Goal: Information Seeking & Learning: Learn about a topic

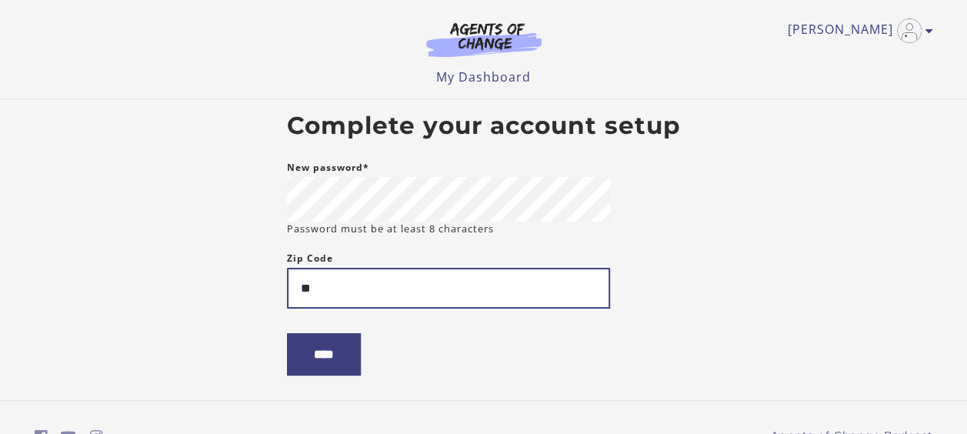
type input "*"
type input "*****"
click at [287, 333] on input "****" at bounding box center [324, 354] width 74 height 42
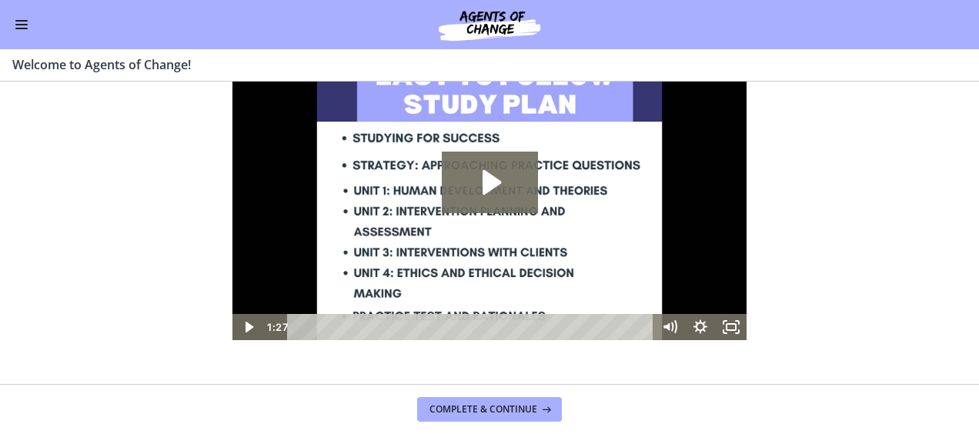
scroll to position [79, 0]
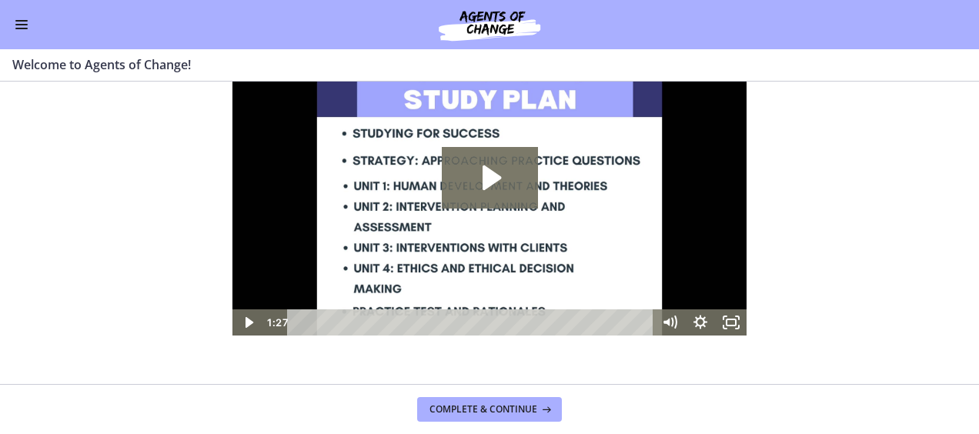
click at [519, 212] on img at bounding box center [489, 190] width 514 height 289
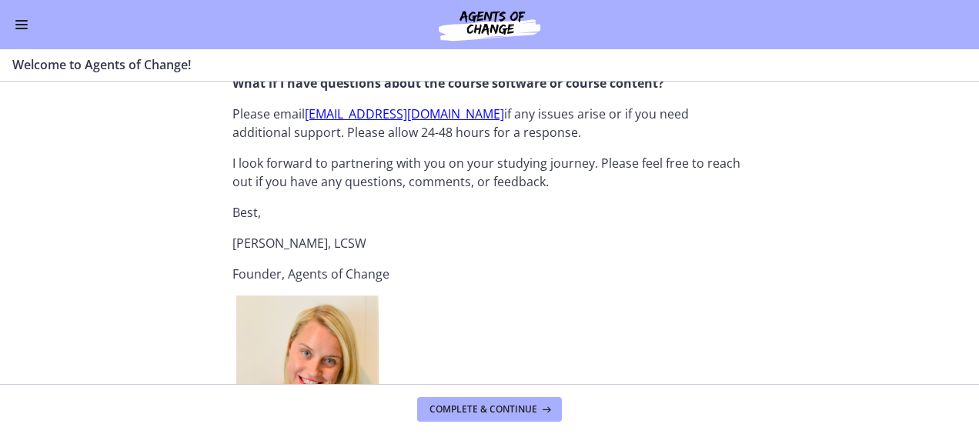
scroll to position [1740, 0]
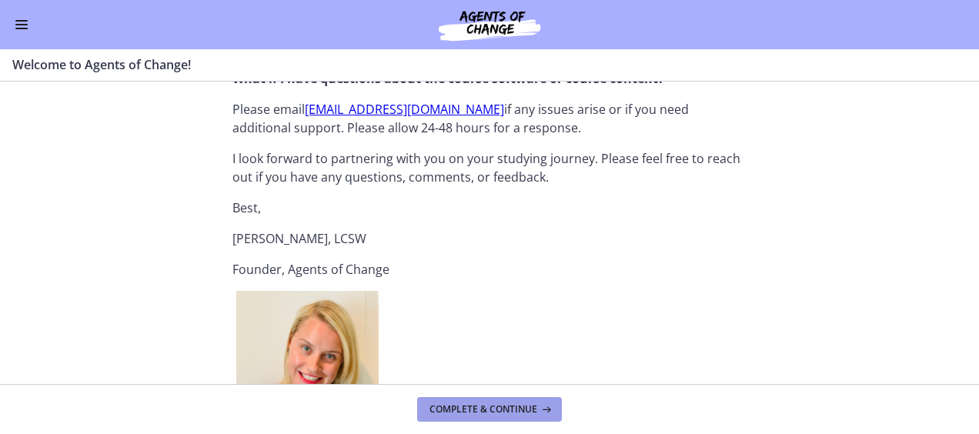
click at [513, 398] on button "Complete & continue" at bounding box center [489, 409] width 145 height 25
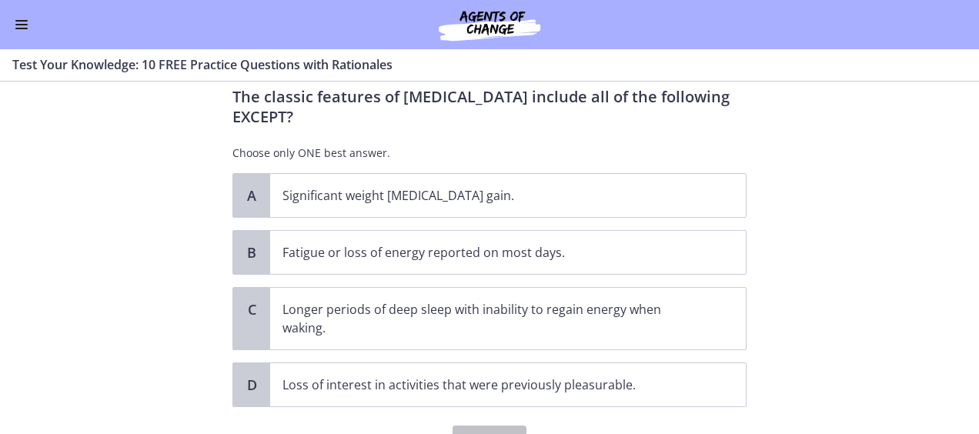
scroll to position [42, 0]
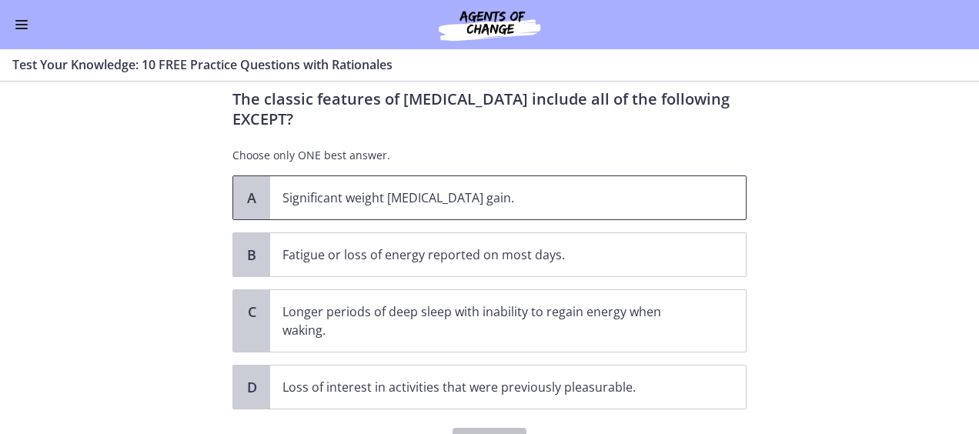
click at [502, 195] on p "Significant weight [MEDICAL_DATA] gain." at bounding box center [492, 198] width 420 height 18
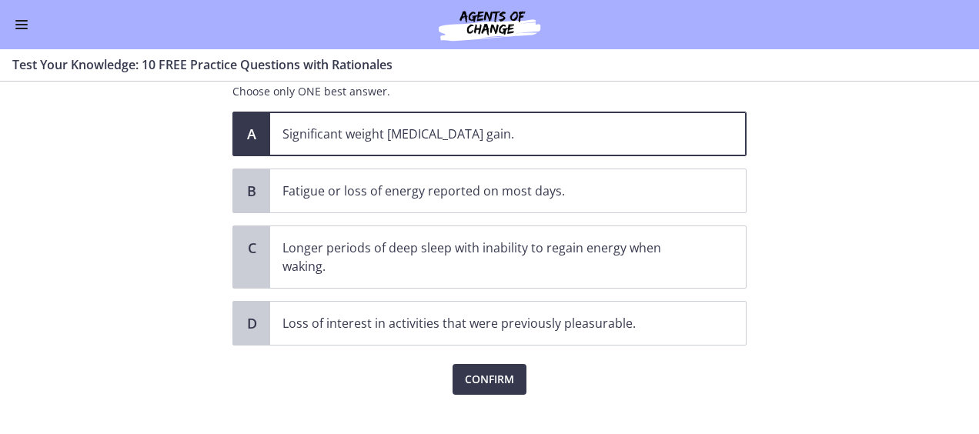
scroll to position [113, 0]
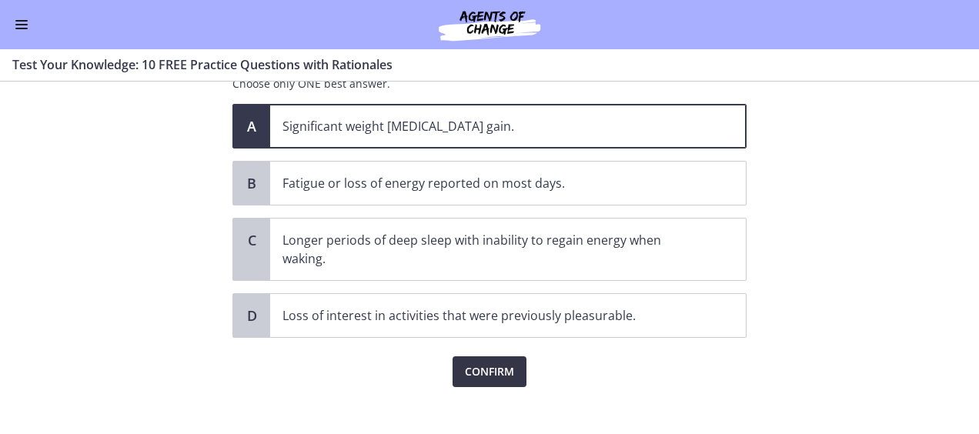
click at [496, 380] on button "Confirm" at bounding box center [490, 371] width 74 height 31
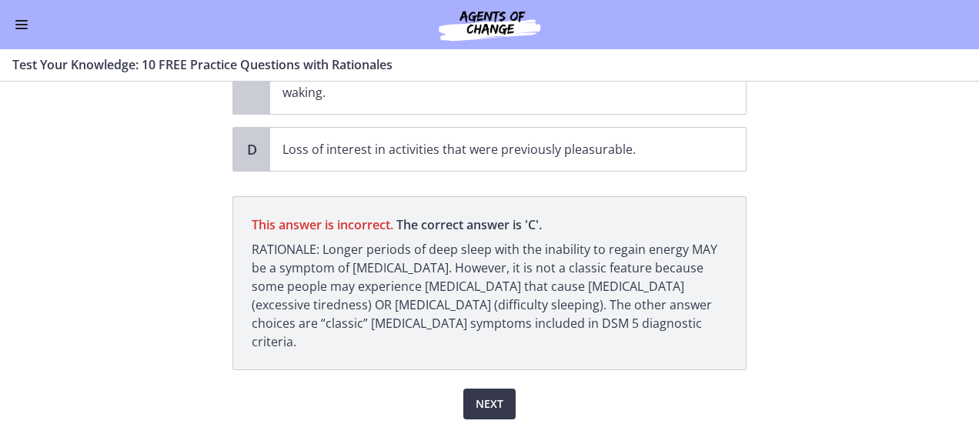
scroll to position [282, 0]
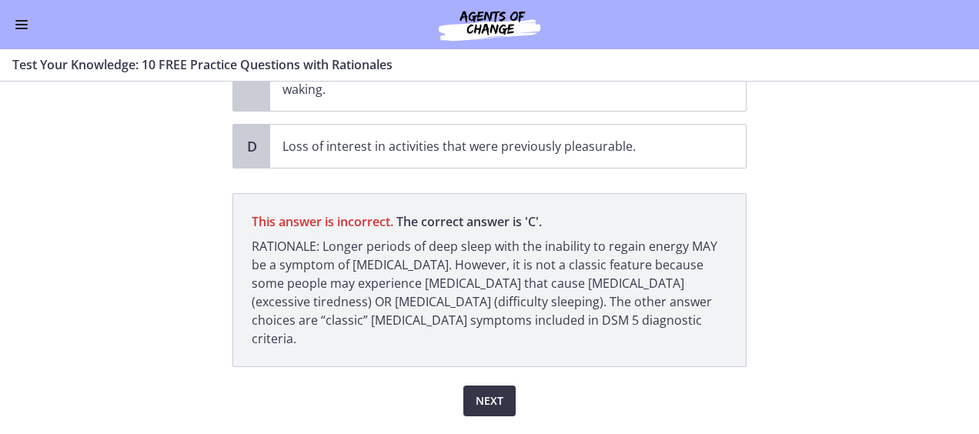
click at [500, 386] on button "Next" at bounding box center [489, 401] width 52 height 31
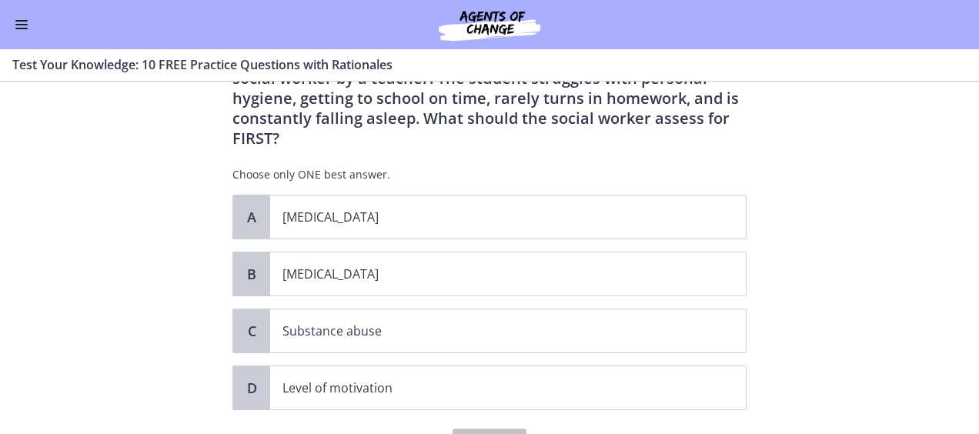
scroll to position [85, 0]
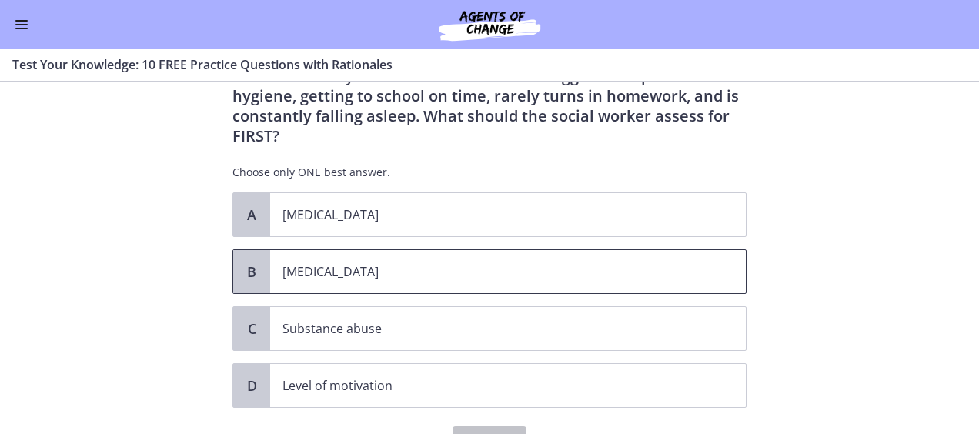
click at [574, 262] on p "[MEDICAL_DATA]" at bounding box center [492, 271] width 420 height 18
click at [479, 433] on span "Confirm" at bounding box center [489, 442] width 49 height 18
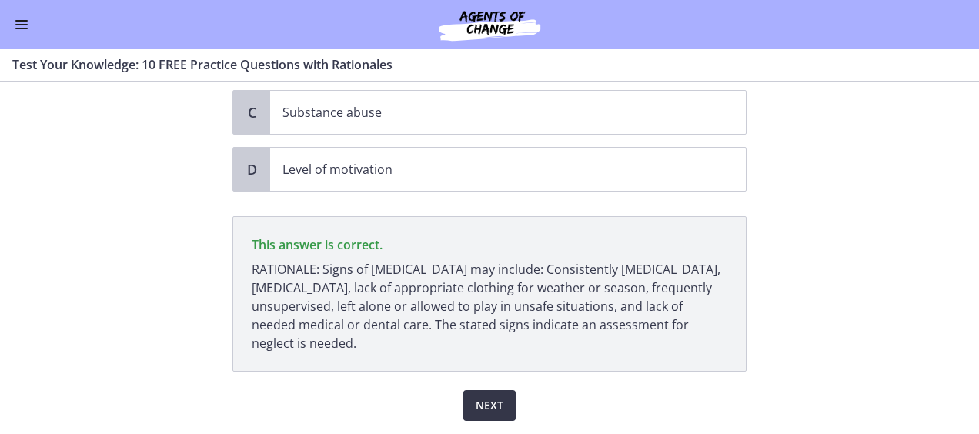
scroll to position [326, 0]
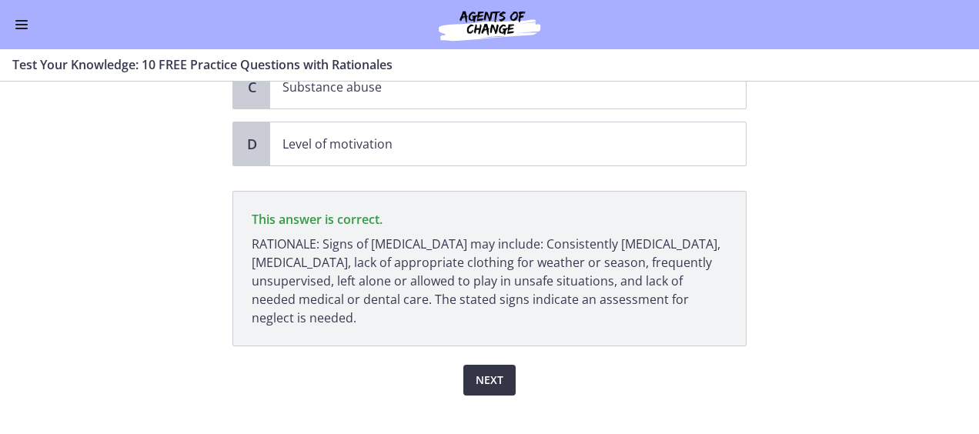
click at [490, 371] on span "Next" at bounding box center [490, 380] width 28 height 18
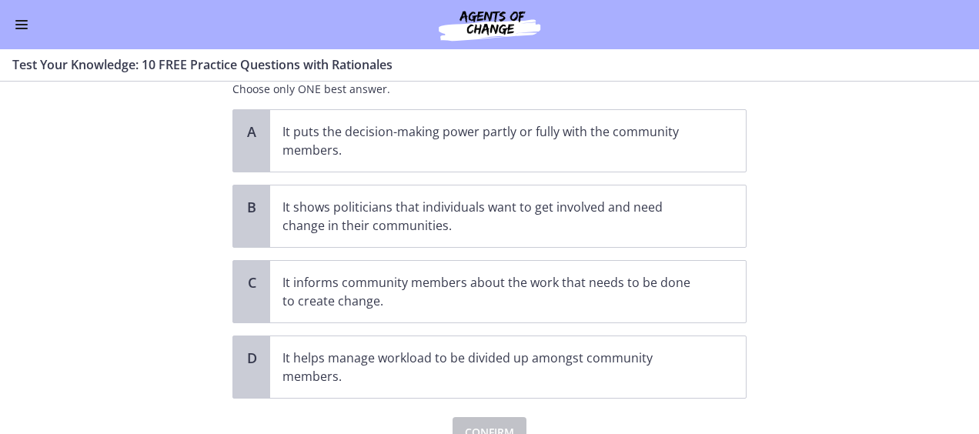
scroll to position [109, 0]
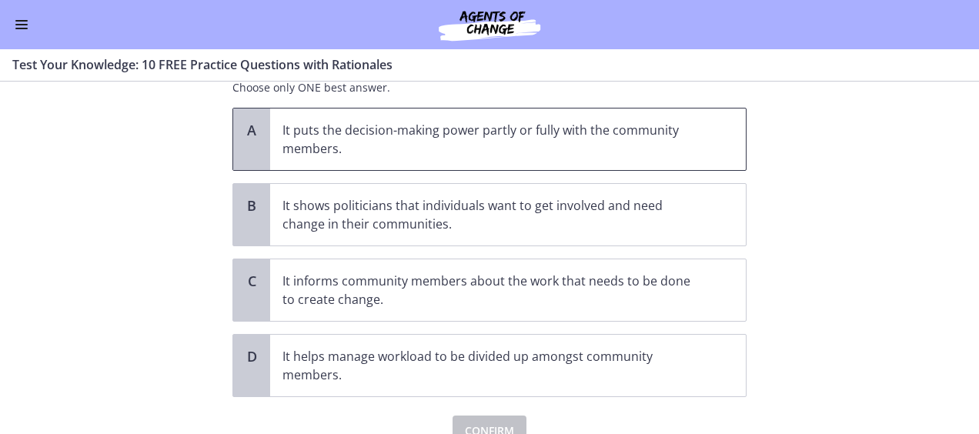
click at [516, 122] on p "It puts the decision-making power partly or fully with the community members." at bounding box center [492, 139] width 420 height 37
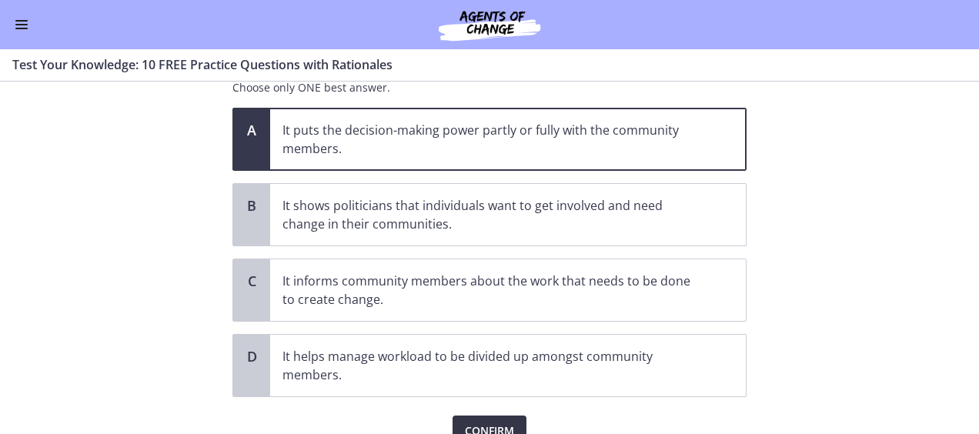
click at [480, 422] on span "Confirm" at bounding box center [489, 431] width 49 height 18
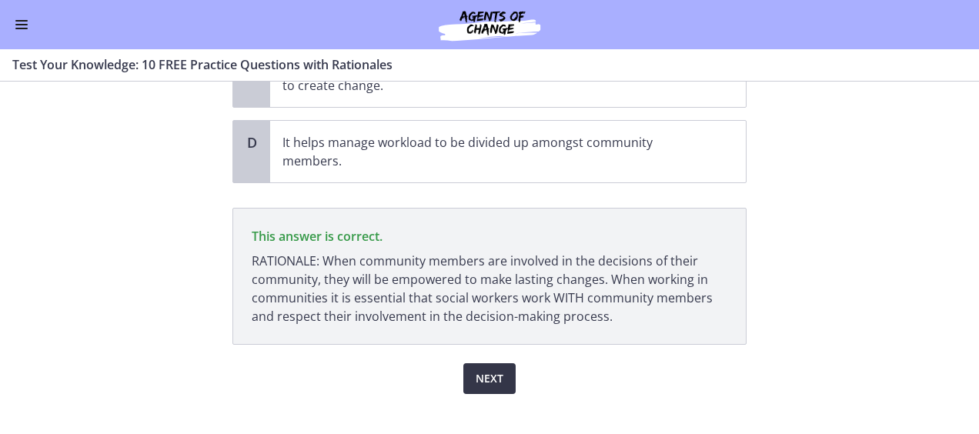
scroll to position [342, 0]
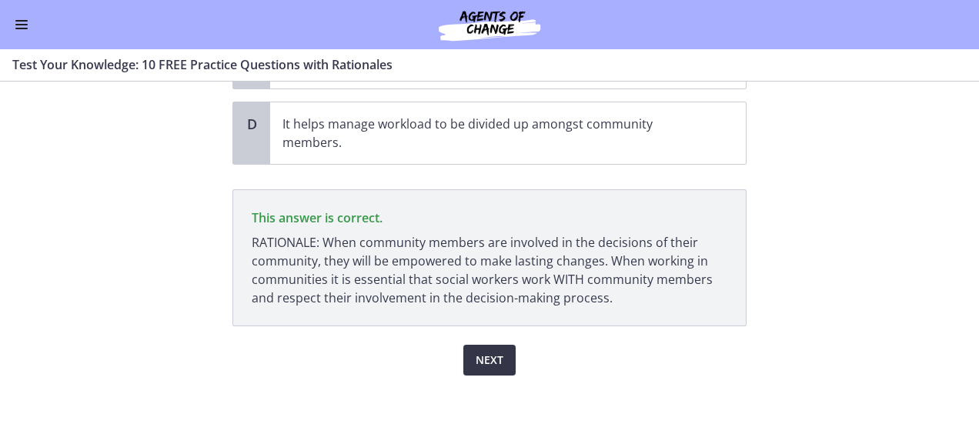
click at [486, 362] on span "Next" at bounding box center [490, 360] width 28 height 18
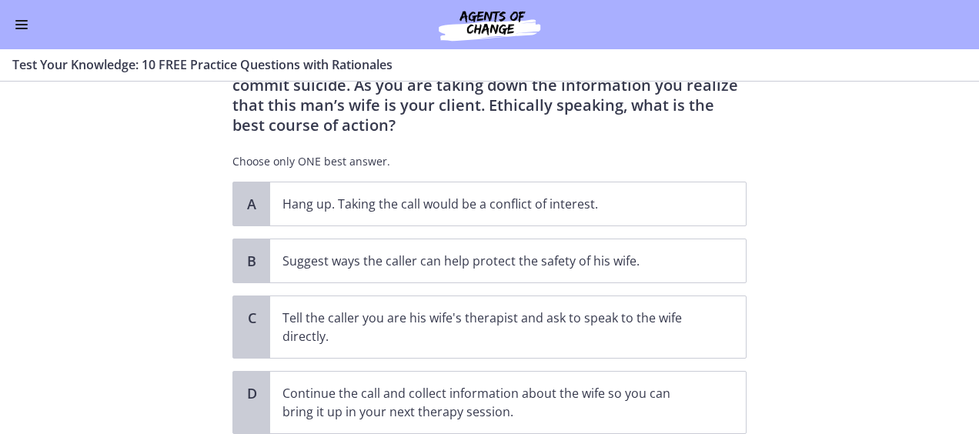
scroll to position [146, 0]
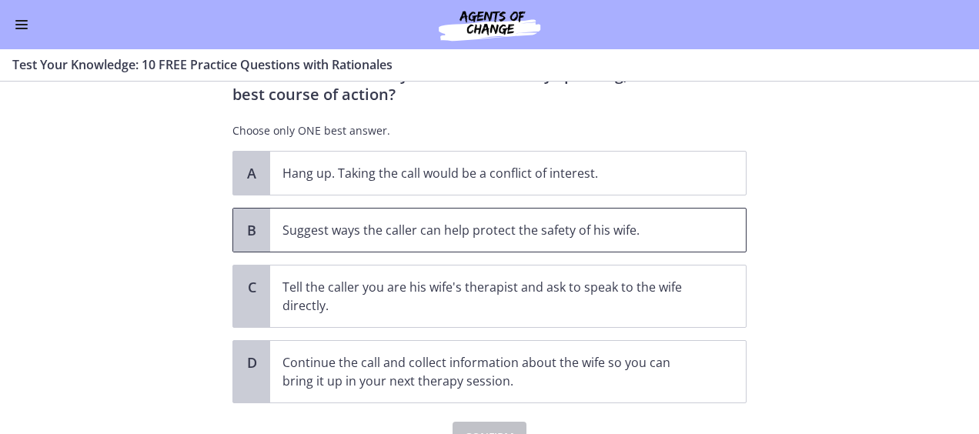
click at [609, 232] on p "Suggest ways the caller can help protect the safety of his wife." at bounding box center [492, 230] width 420 height 18
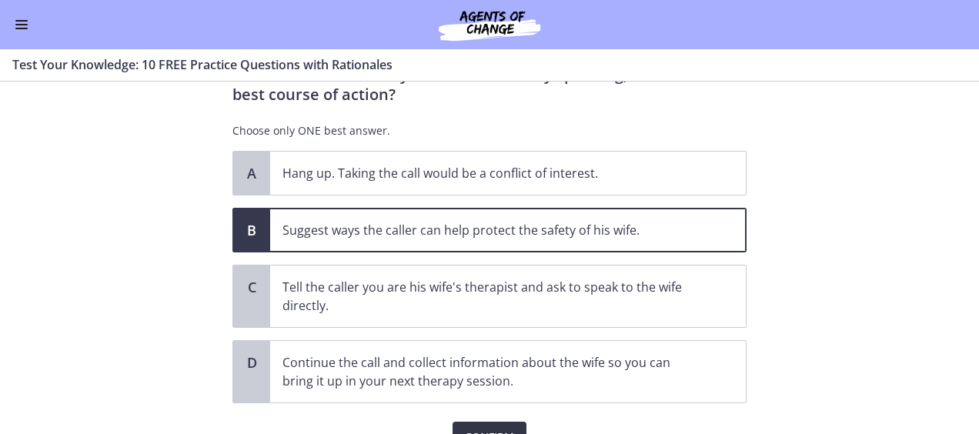
click at [482, 429] on span "Confirm" at bounding box center [489, 437] width 49 height 18
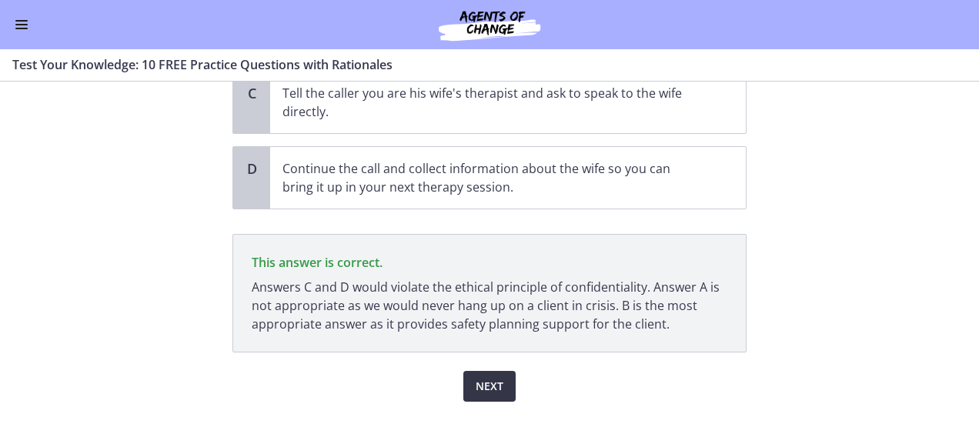
scroll to position [366, 0]
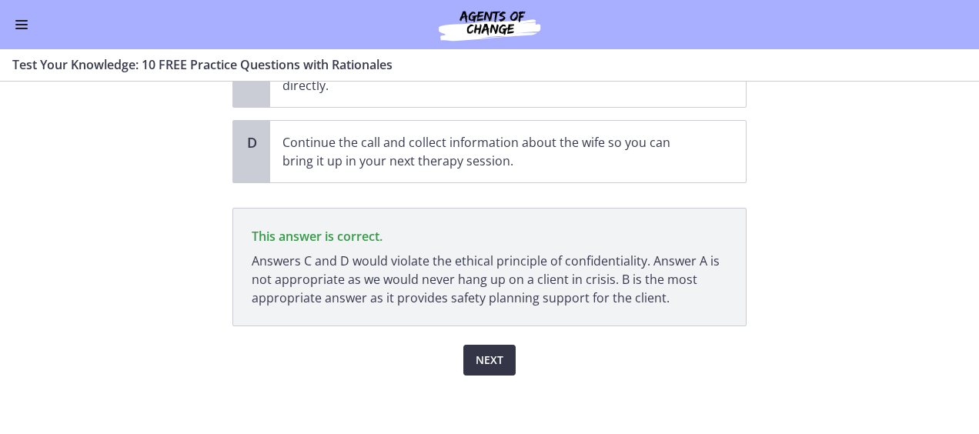
click at [490, 354] on span "Next" at bounding box center [490, 360] width 28 height 18
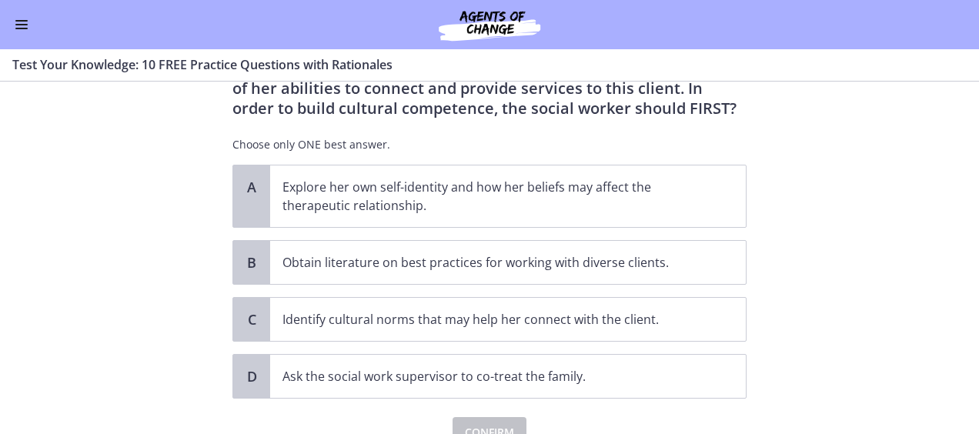
scroll to position [154, 0]
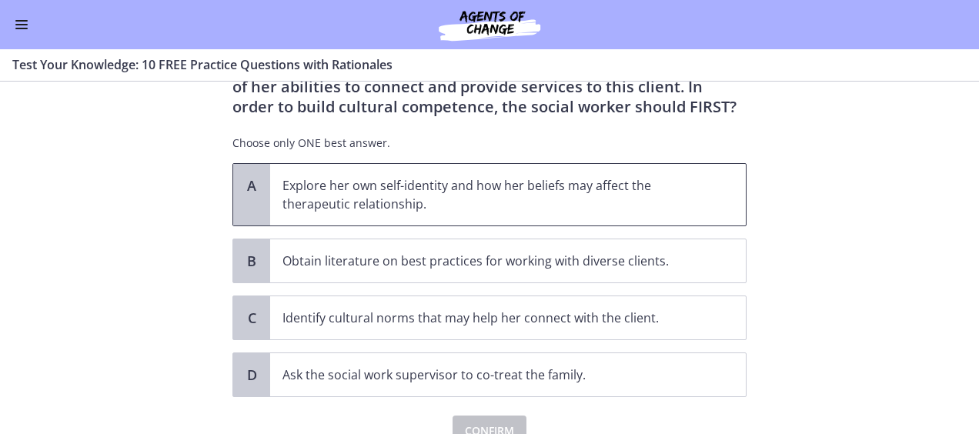
click at [540, 192] on p "Explore her own self-identity and how her beliefs may affect the therapeutic re…" at bounding box center [492, 194] width 420 height 37
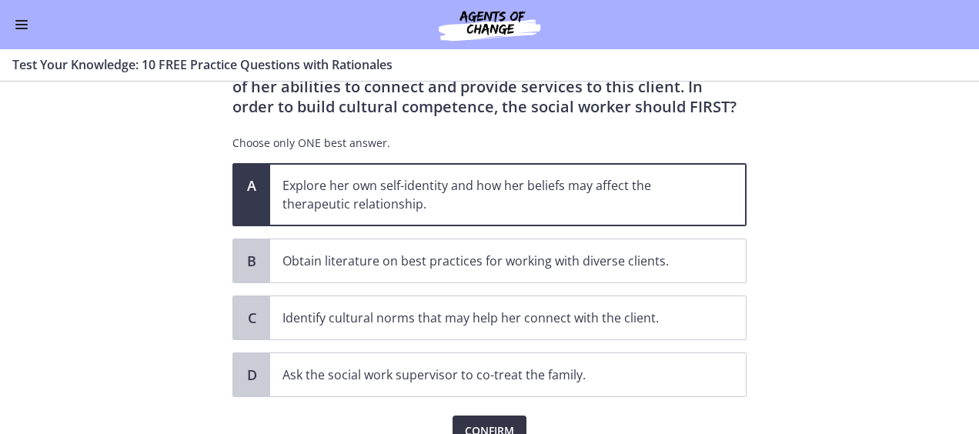
click at [490, 422] on span "Confirm" at bounding box center [489, 431] width 49 height 18
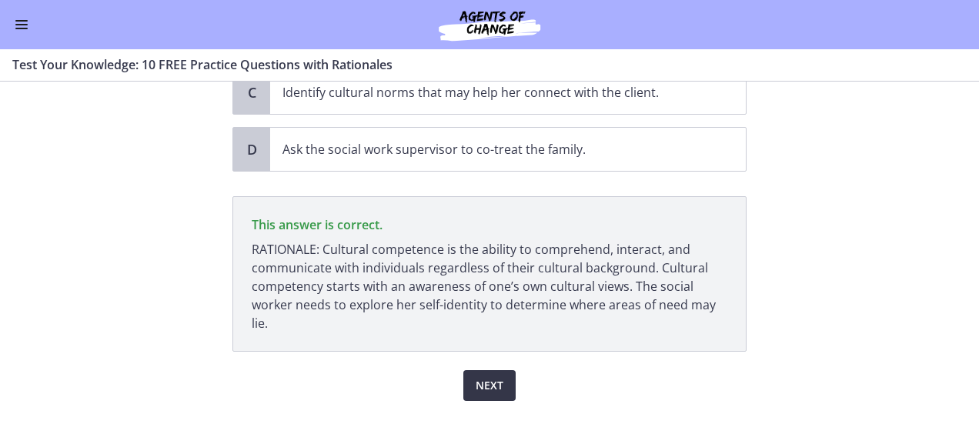
scroll to position [405, 0]
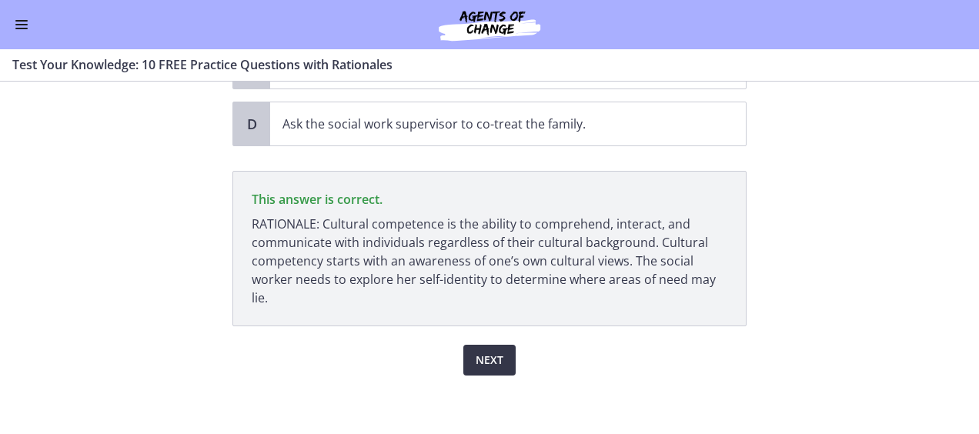
click at [486, 360] on span "Next" at bounding box center [490, 360] width 28 height 18
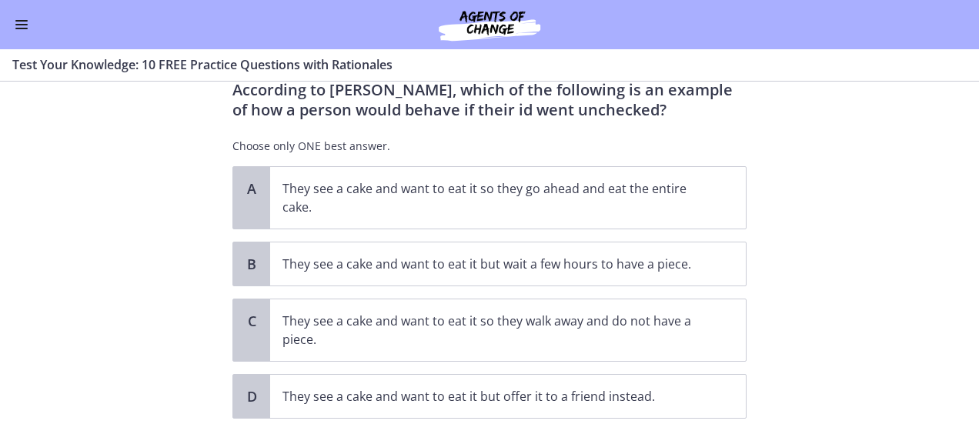
scroll to position [40, 0]
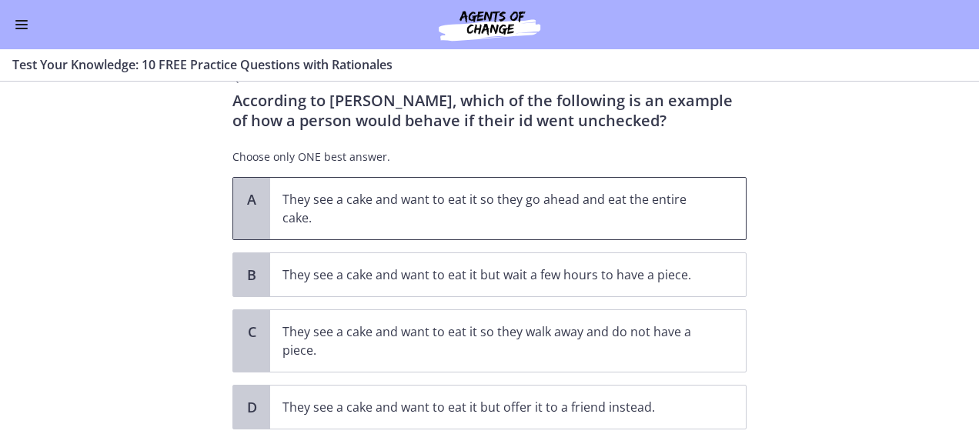
click at [602, 211] on p "They see a cake and want to eat it so they go ahead and eat the entire cake." at bounding box center [492, 208] width 420 height 37
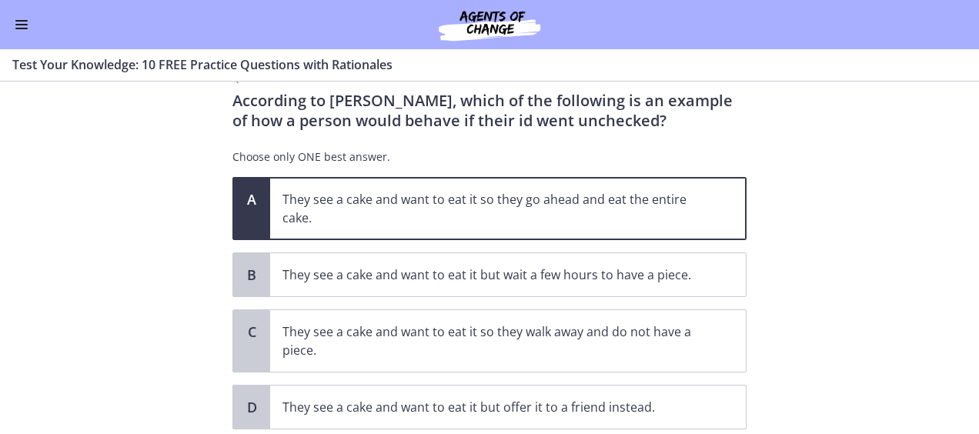
scroll to position [144, 0]
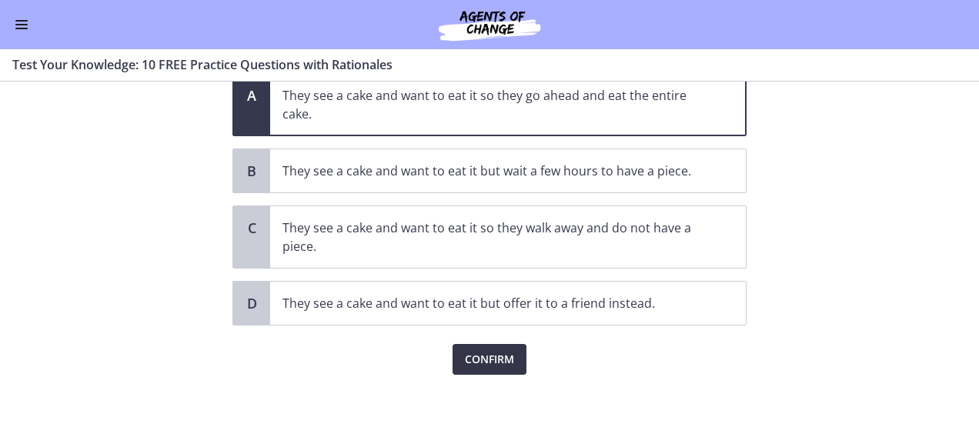
click at [494, 346] on button "Confirm" at bounding box center [490, 359] width 74 height 31
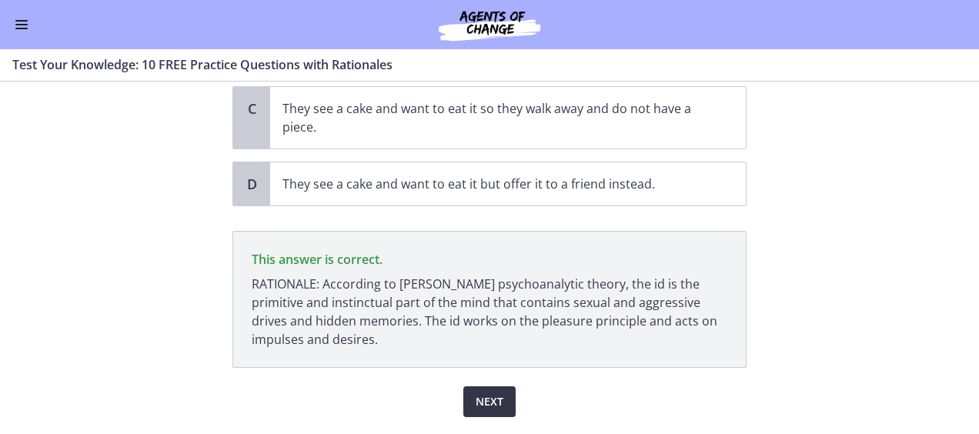
scroll to position [305, 0]
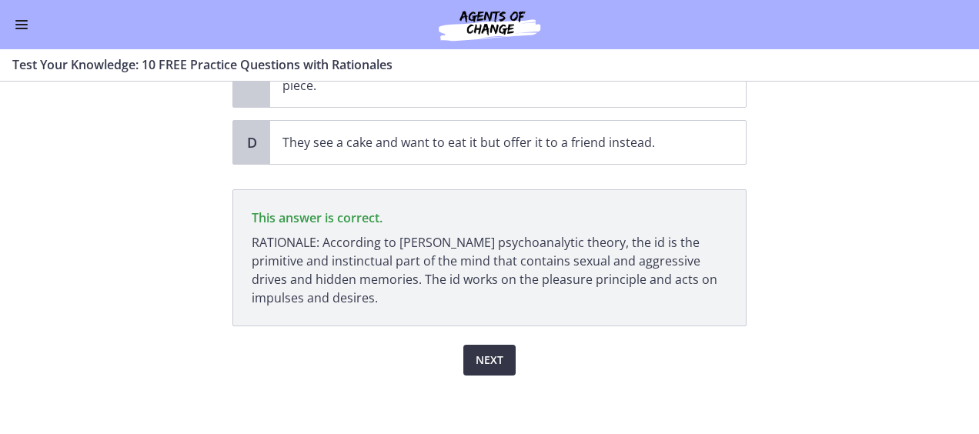
click at [488, 354] on span "Next" at bounding box center [490, 360] width 28 height 18
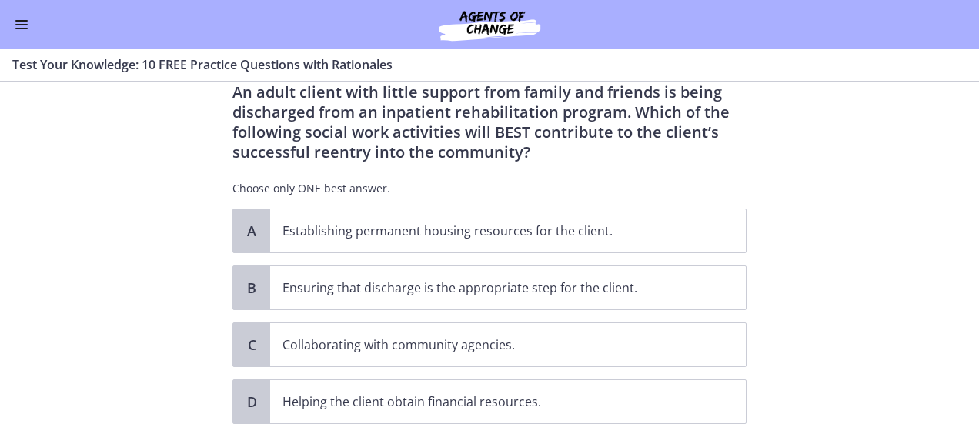
scroll to position [52, 0]
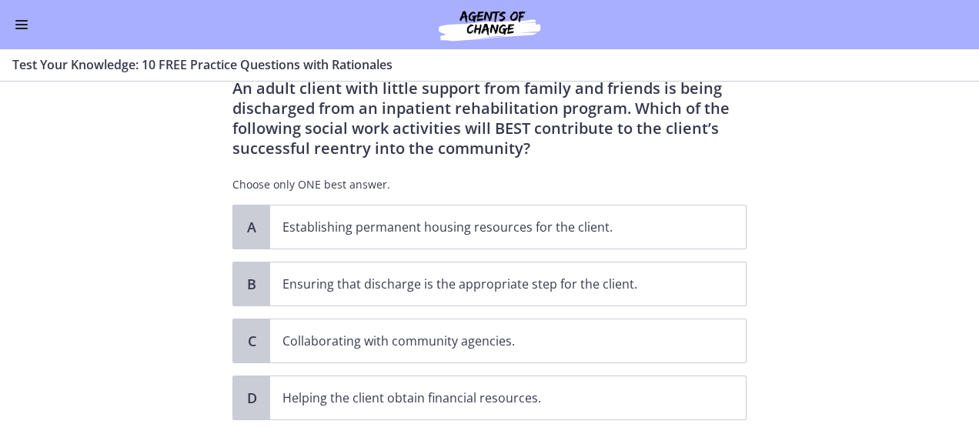
click at [475, 366] on div "A Establishing permanent housing resources for the client. B Ensuring that disc…" at bounding box center [489, 313] width 514 height 216
click at [488, 351] on span "Collaborating with community agencies." at bounding box center [508, 340] width 476 height 43
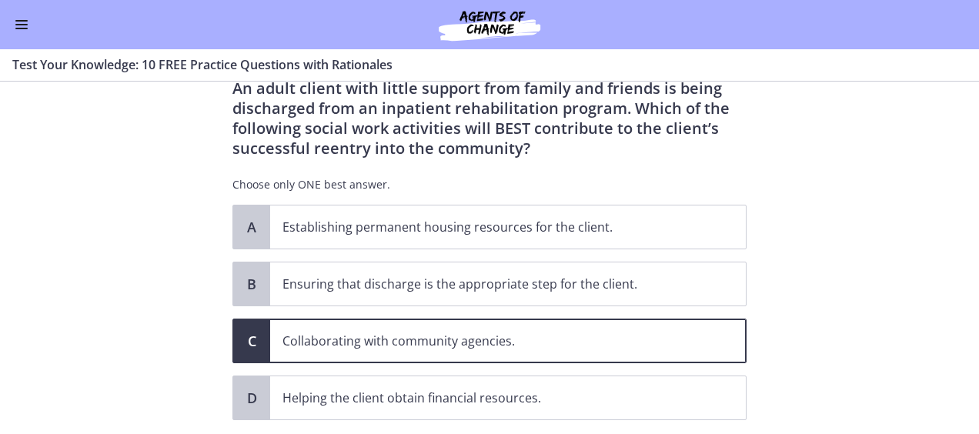
scroll to position [147, 0]
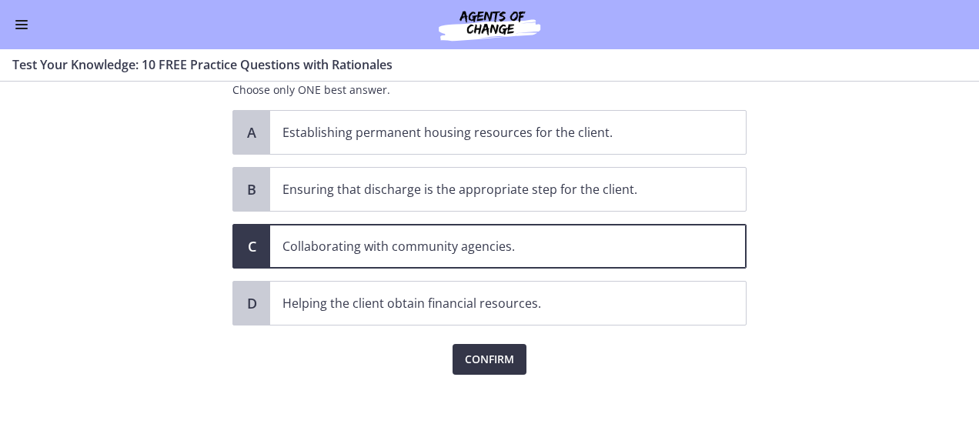
click at [470, 356] on span "Confirm" at bounding box center [489, 359] width 49 height 18
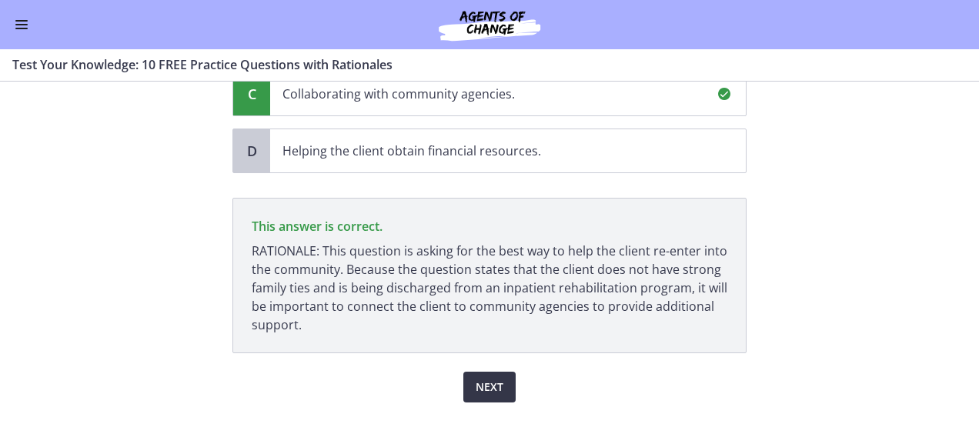
scroll to position [326, 0]
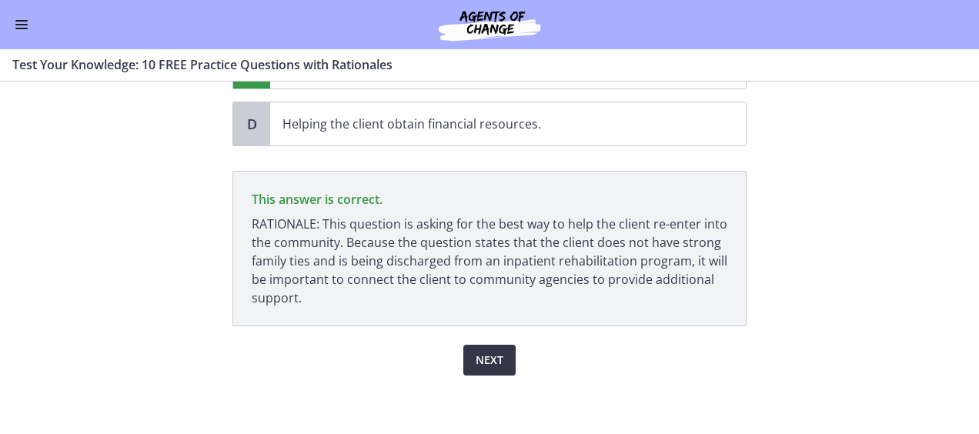
click at [485, 351] on span "Next" at bounding box center [490, 360] width 28 height 18
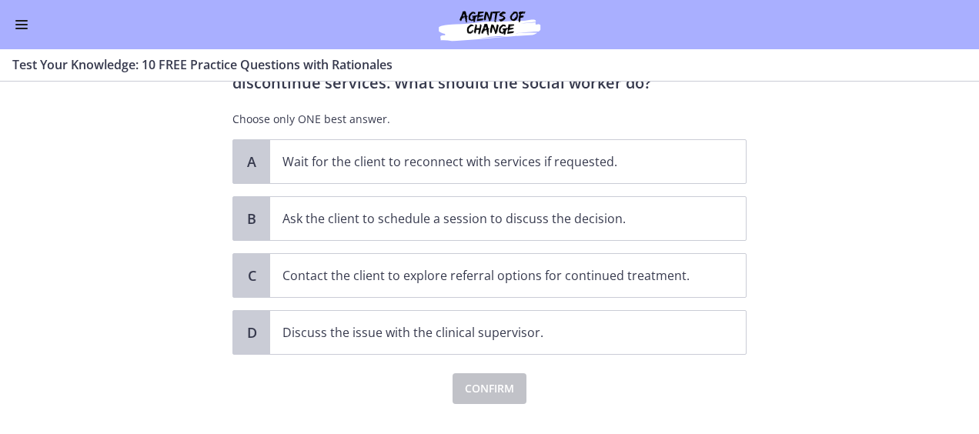
scroll to position [151, 0]
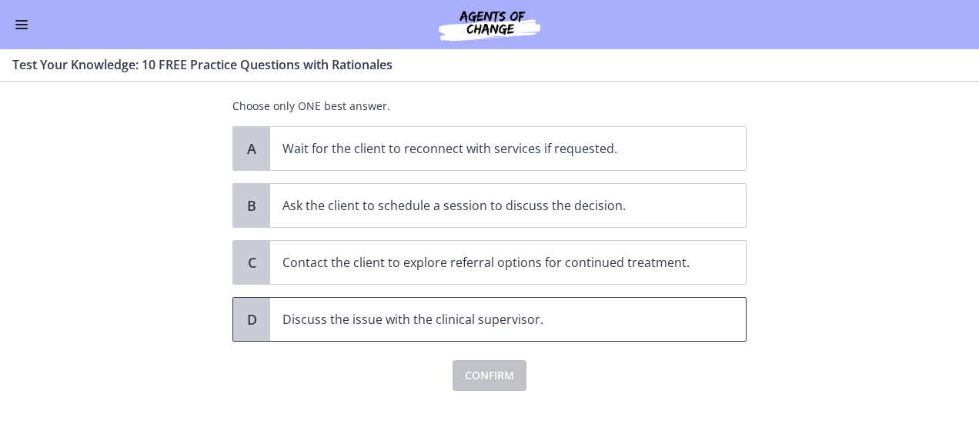
click at [636, 332] on span "Discuss the issue with the clinical supervisor." at bounding box center [508, 319] width 476 height 43
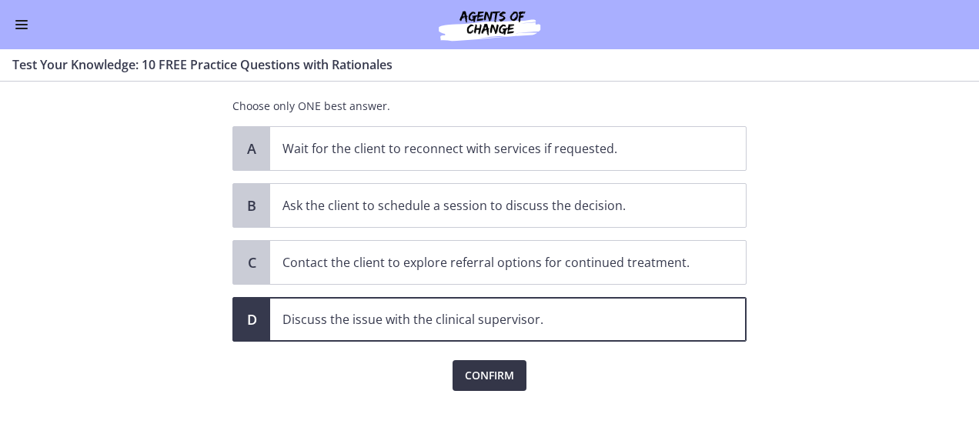
click at [487, 386] on button "Confirm" at bounding box center [490, 375] width 74 height 31
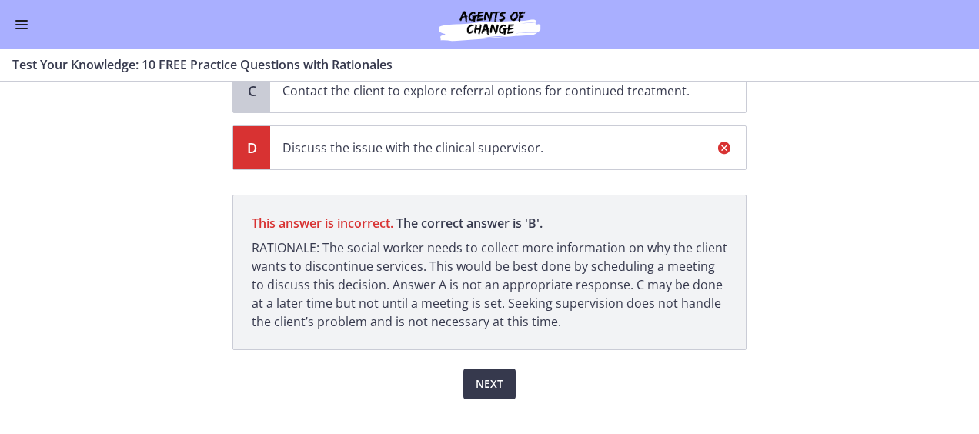
scroll to position [346, 0]
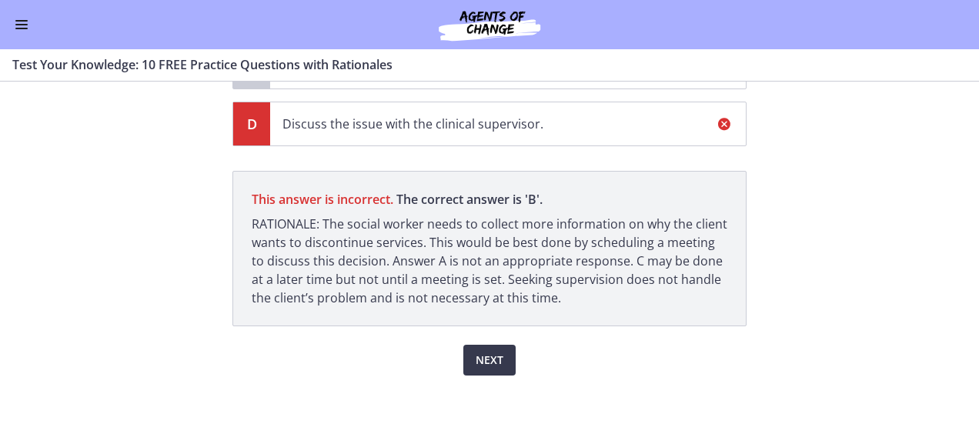
drag, startPoint x: 964, startPoint y: 302, endPoint x: 977, endPoint y: 310, distance: 15.2
click at [977, 310] on section "Question 8 of 10 A social worker is working in a community mental health settin…" at bounding box center [489, 258] width 979 height 353
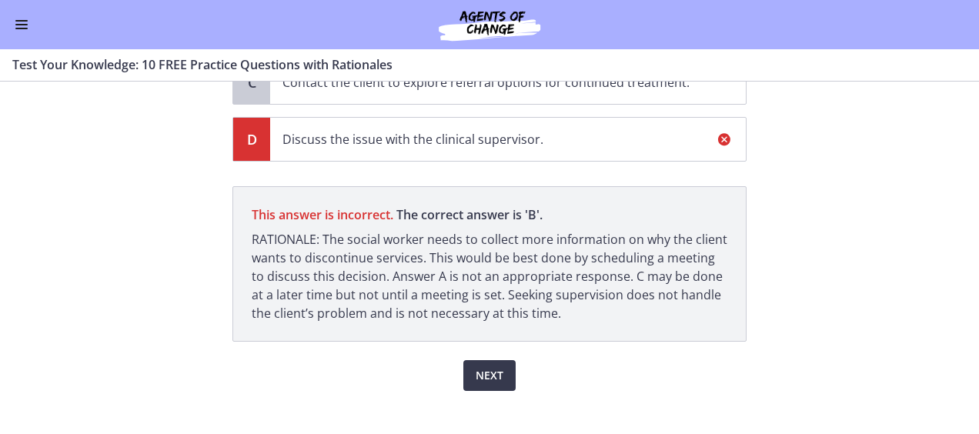
scroll to position [333, 0]
click at [485, 376] on span "Next" at bounding box center [490, 374] width 28 height 18
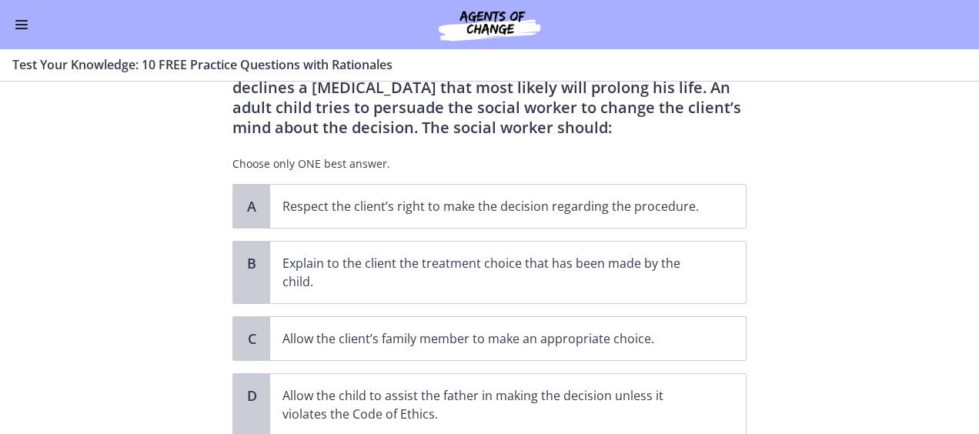
scroll to position [94, 0]
click at [608, 208] on p "Respect the client’s right to make the decision regarding the procedure." at bounding box center [492, 205] width 420 height 18
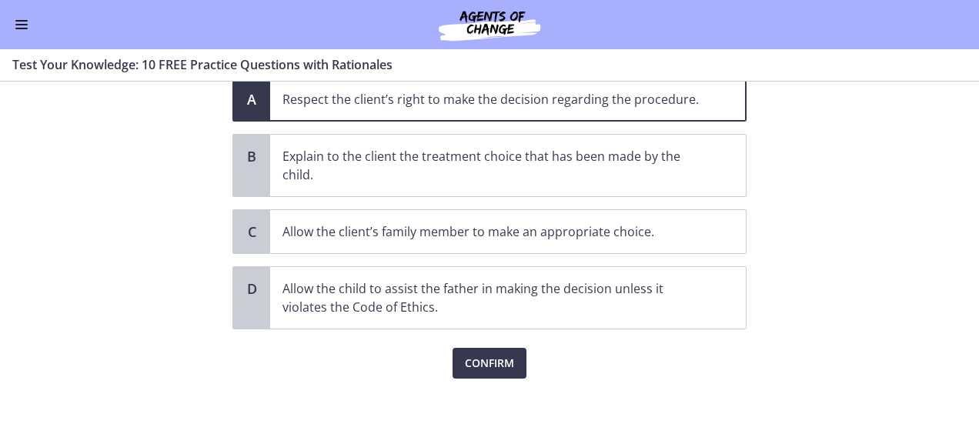
scroll to position [204, 0]
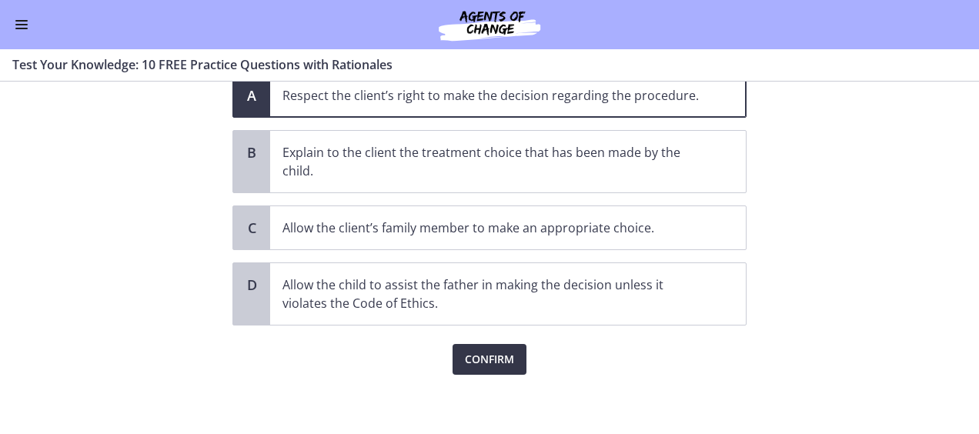
click at [488, 357] on span "Confirm" at bounding box center [489, 359] width 49 height 18
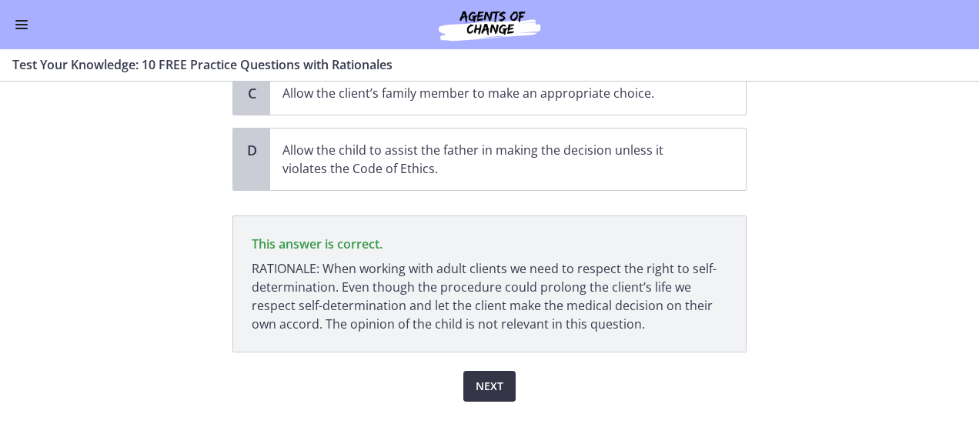
scroll to position [365, 0]
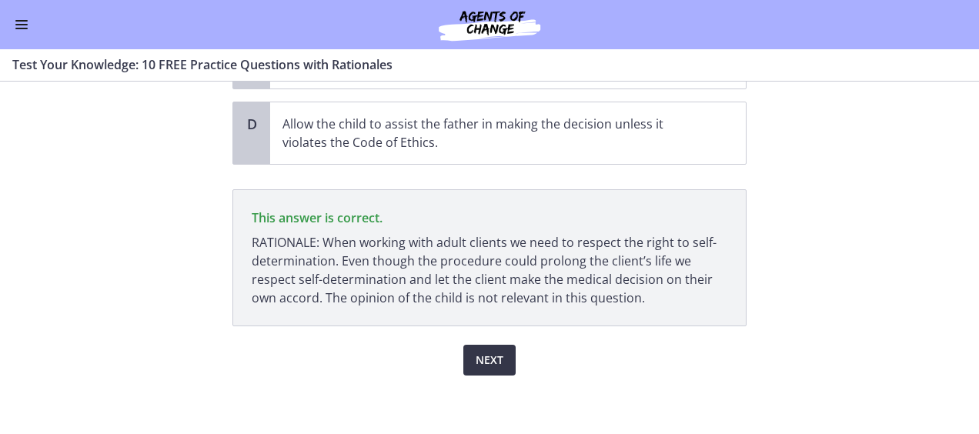
click at [493, 366] on span "Next" at bounding box center [490, 360] width 28 height 18
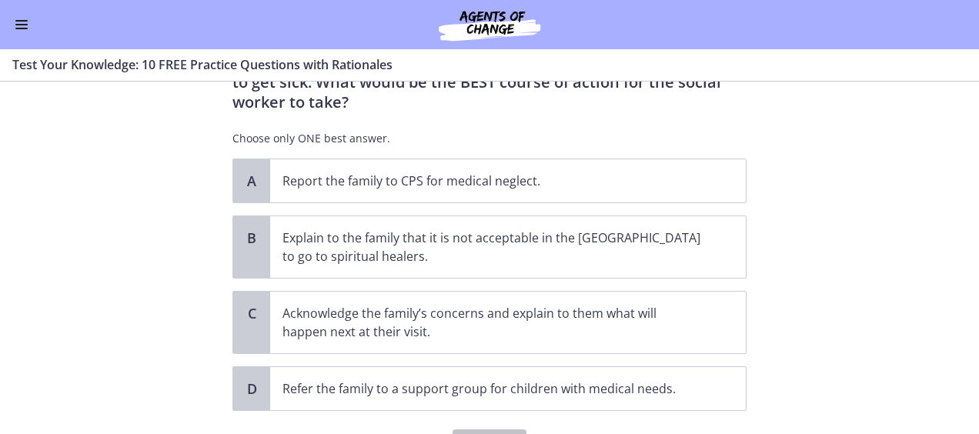
scroll to position [213, 0]
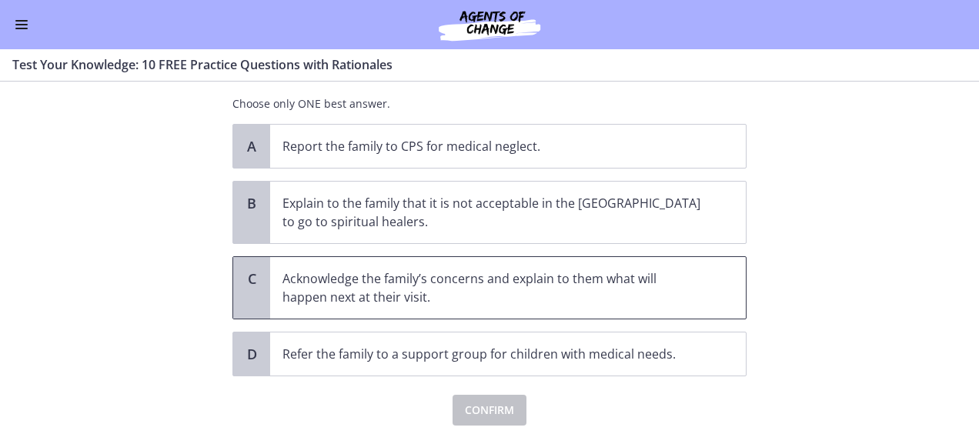
click at [629, 285] on span "Acknowledge the family’s concerns and explain to them what will happen next at …" at bounding box center [508, 288] width 476 height 62
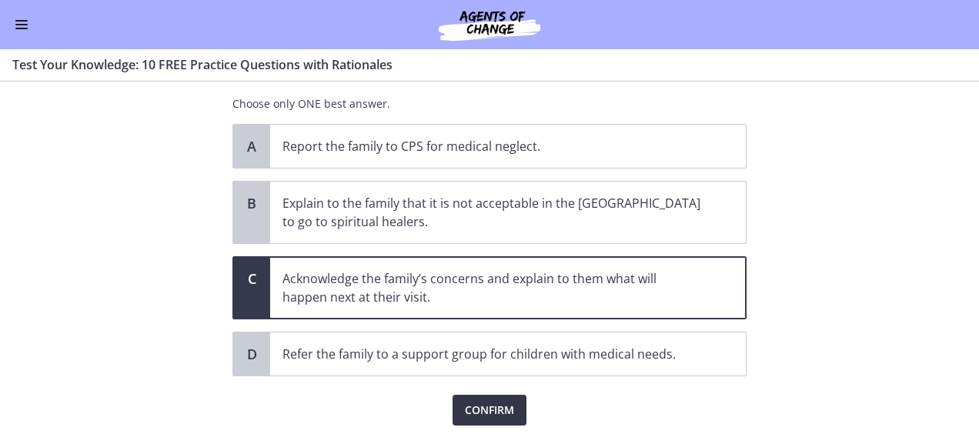
click at [479, 401] on span "Confirm" at bounding box center [489, 410] width 49 height 18
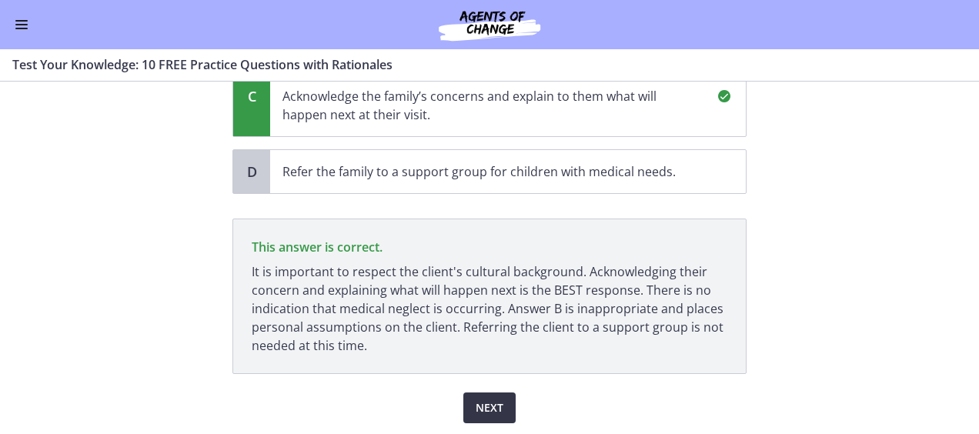
scroll to position [423, 0]
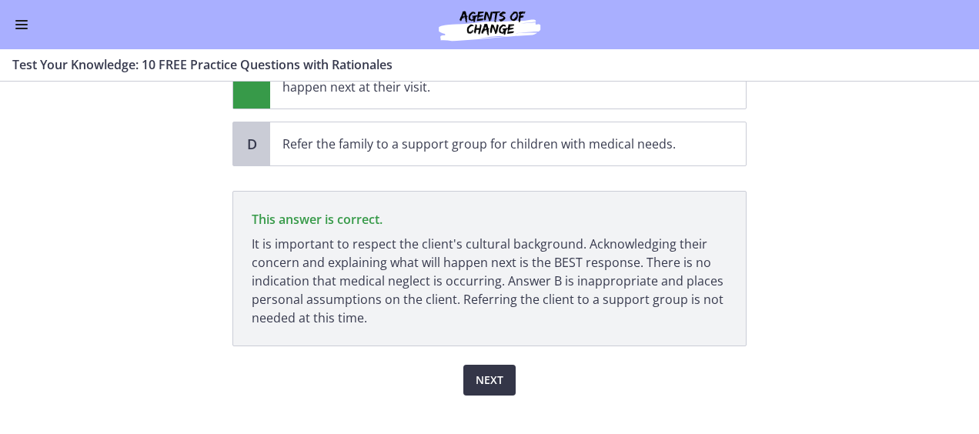
click at [480, 371] on span "Next" at bounding box center [490, 380] width 28 height 18
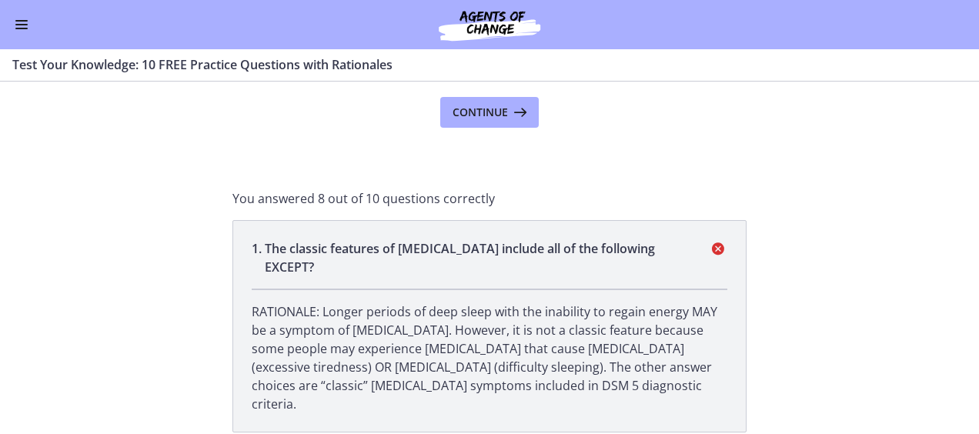
scroll to position [0, 0]
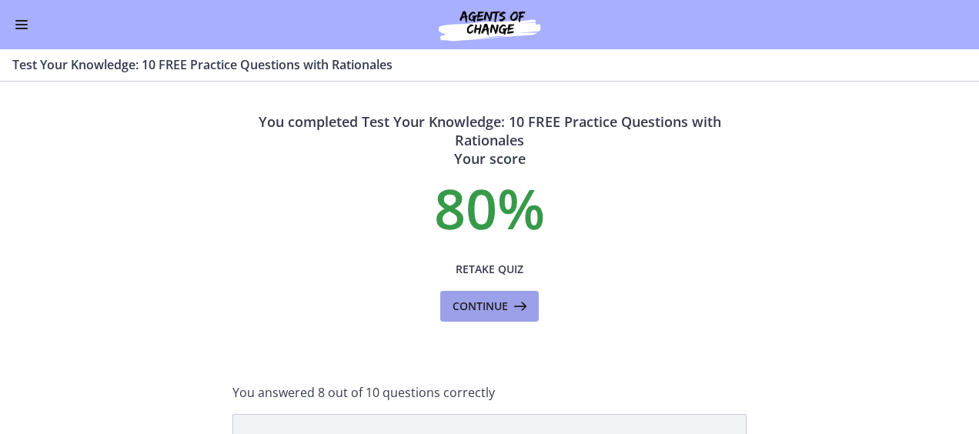
click at [508, 311] on icon at bounding box center [519, 306] width 22 height 18
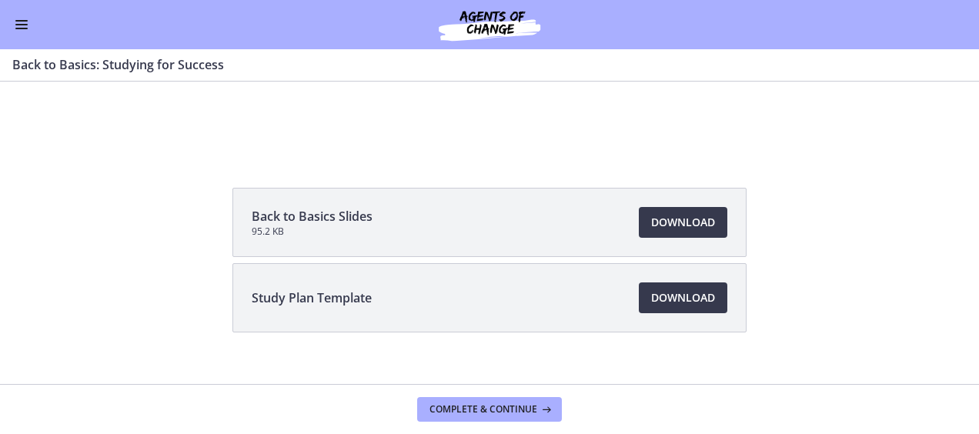
scroll to position [171, 0]
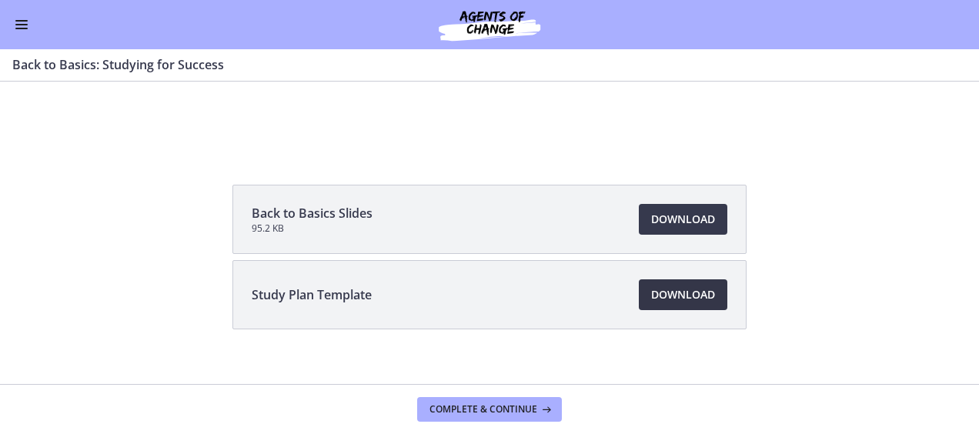
click at [666, 291] on span "Download Opens in a new window" at bounding box center [683, 295] width 64 height 18
click at [680, 219] on span "Download Opens in a new window" at bounding box center [683, 219] width 64 height 18
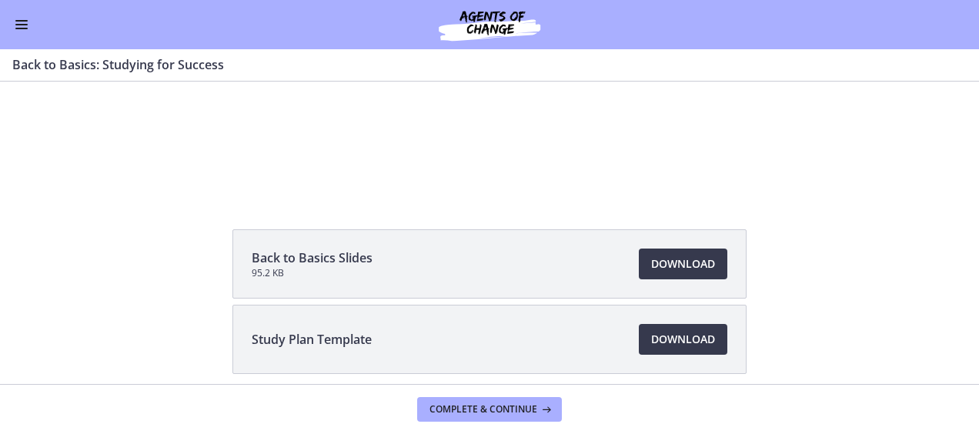
scroll to position [189, 0]
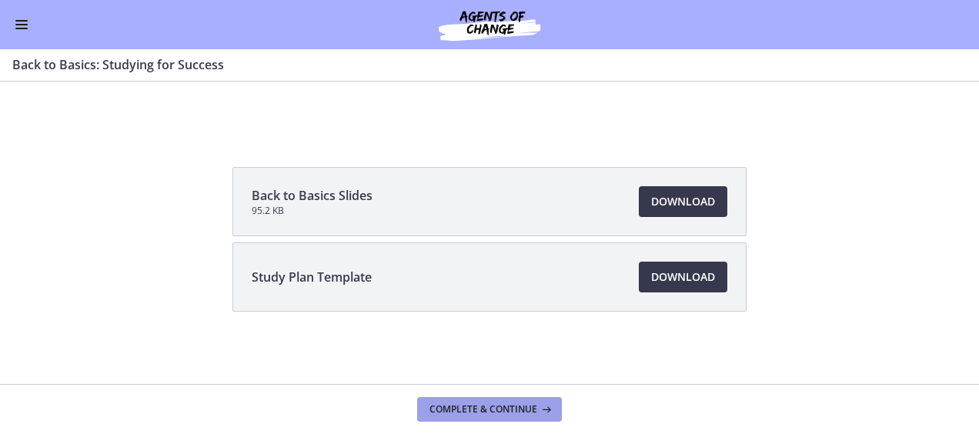
click at [520, 416] on button "Complete & continue" at bounding box center [489, 409] width 145 height 25
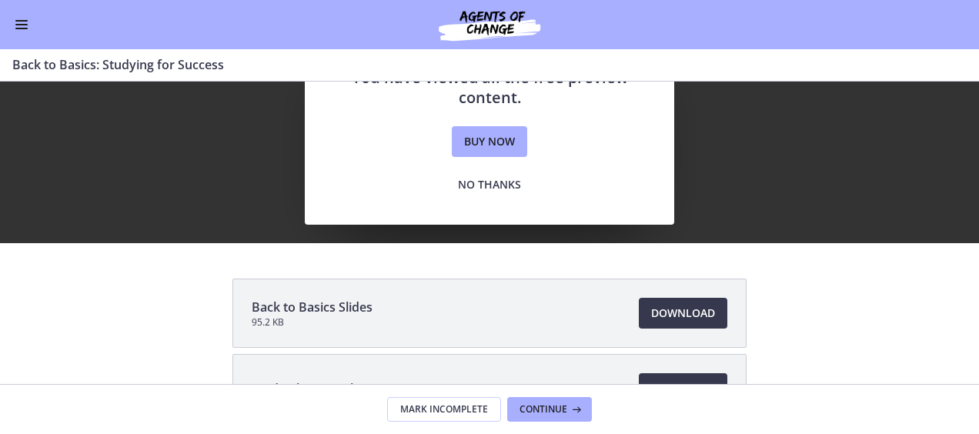
scroll to position [79, 0]
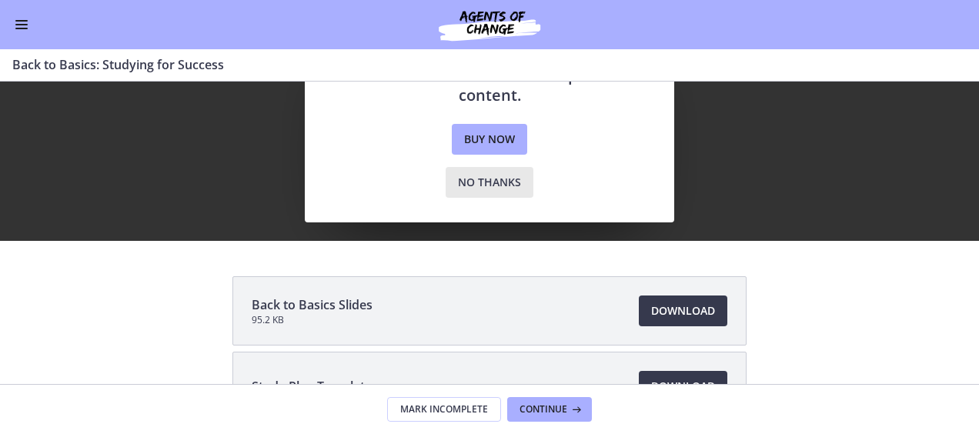
click at [497, 186] on span "No thanks" at bounding box center [489, 182] width 63 height 18
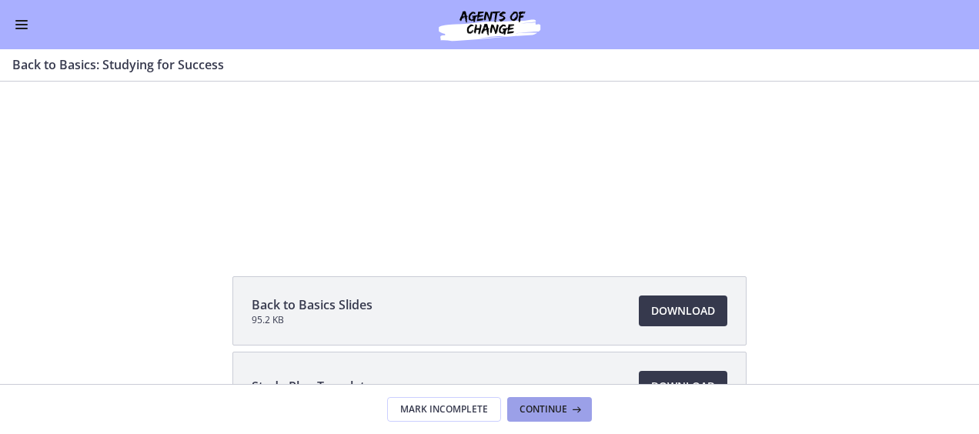
click at [552, 403] on button "Continue" at bounding box center [549, 409] width 85 height 25
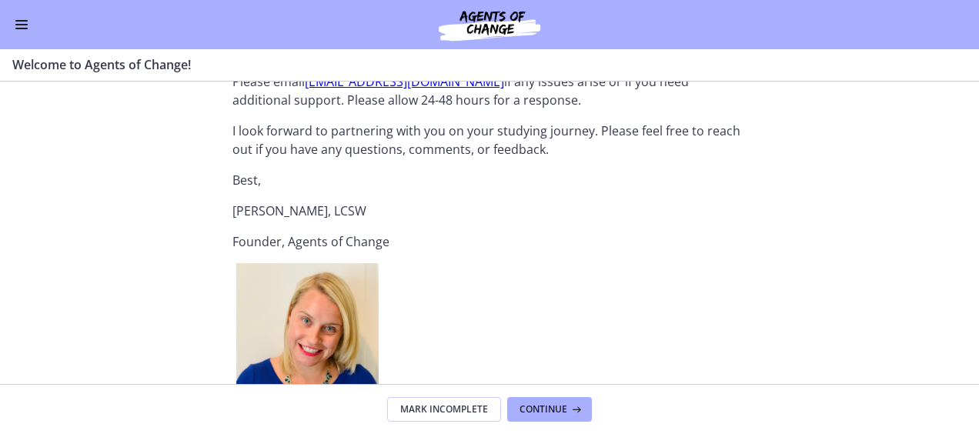
scroll to position [1782, 0]
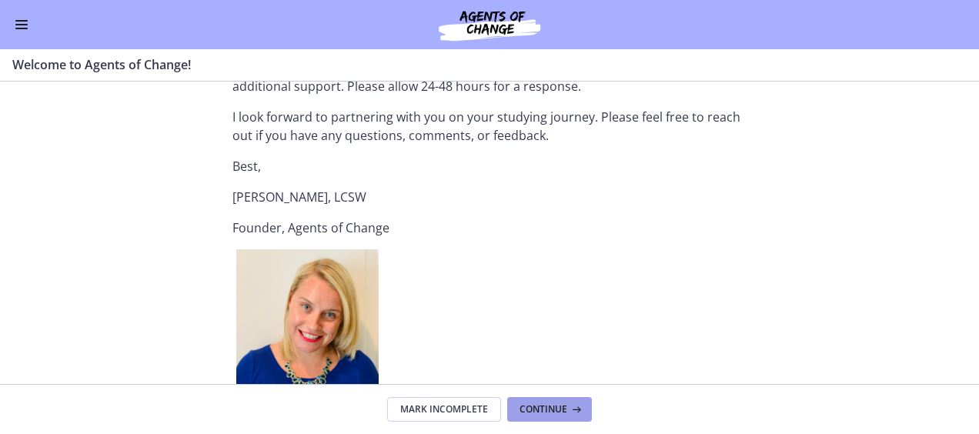
click at [572, 406] on icon at bounding box center [574, 409] width 15 height 12
